Goal: Check status: Verify the current state of an ongoing process or item

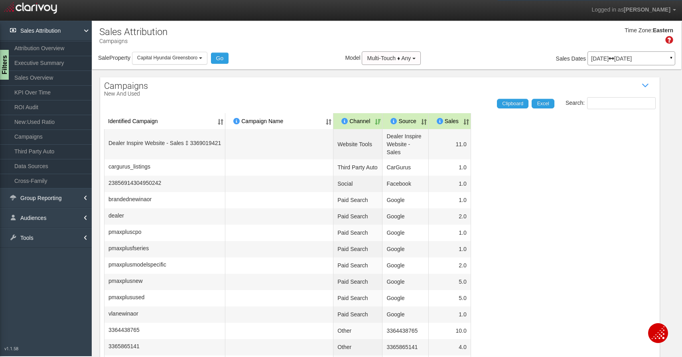
select select "object:432"
select select "50"
click at [647, 56] on p "[DATE] [DATE]" at bounding box center [631, 59] width 81 height 6
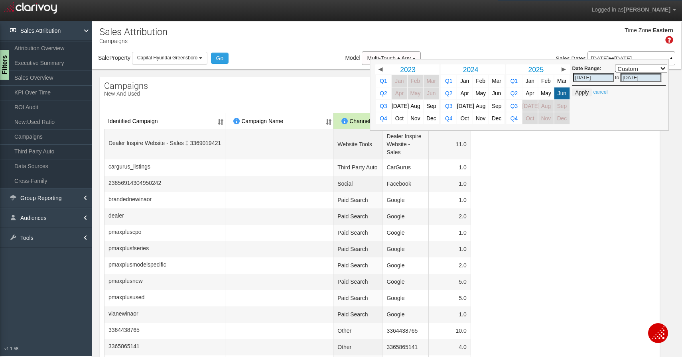
click at [647, 56] on p "[DATE] [DATE]" at bounding box center [631, 59] width 81 height 6
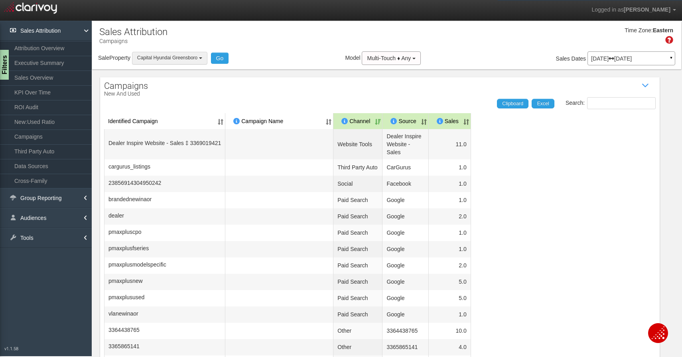
click at [161, 57] on span "Capital Hyundai Greensboro" at bounding box center [167, 58] width 60 height 6
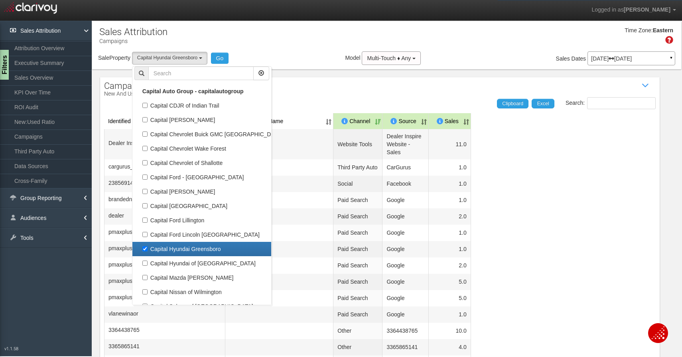
click at [145, 251] on label "Capital Hyundai Greensboro" at bounding box center [201, 249] width 135 height 10
click at [145, 251] on input "Capital Hyundai Greensboro" at bounding box center [144, 248] width 5 height 5
checkbox input "false"
select select
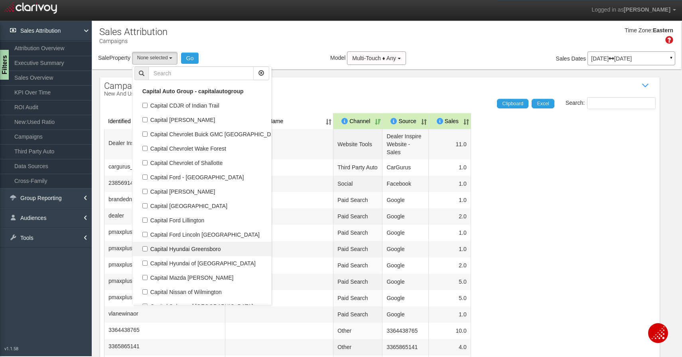
scroll to position [79, 0]
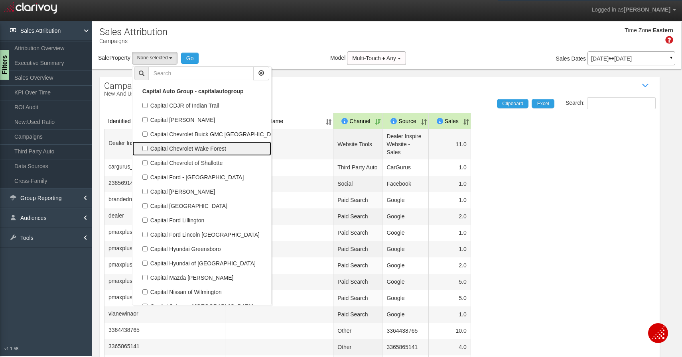
click at [147, 147] on label "Capital Chevrolet Wake Forest" at bounding box center [201, 148] width 135 height 10
click at [147, 147] on input "Capital Chevrolet Wake Forest" at bounding box center [144, 148] width 5 height 5
checkbox input "true"
select select "object:425"
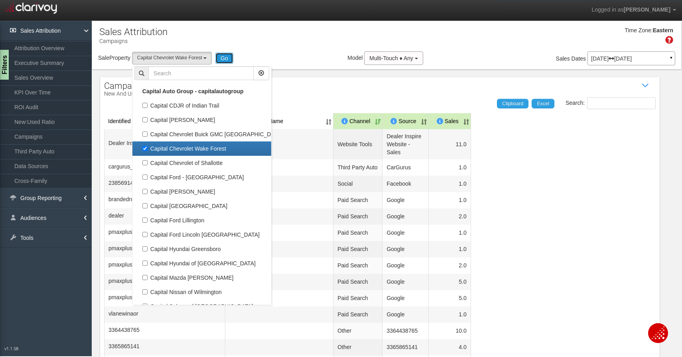
click at [227, 57] on button "Go" at bounding box center [224, 58] width 18 height 11
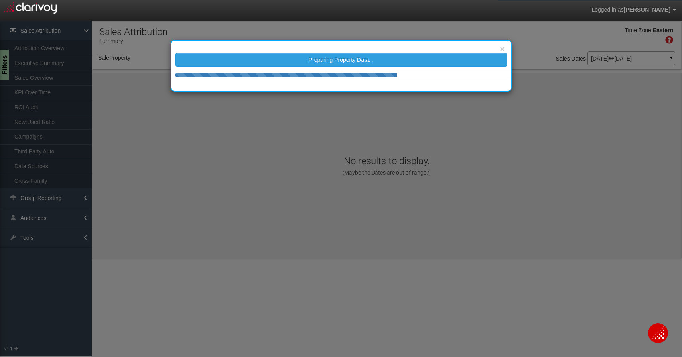
select select "object:480"
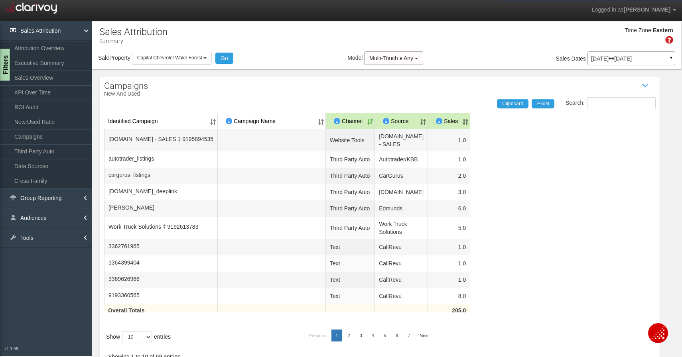
click at [8, 65] on div "Filters" at bounding box center [5, 65] width 10 height 32
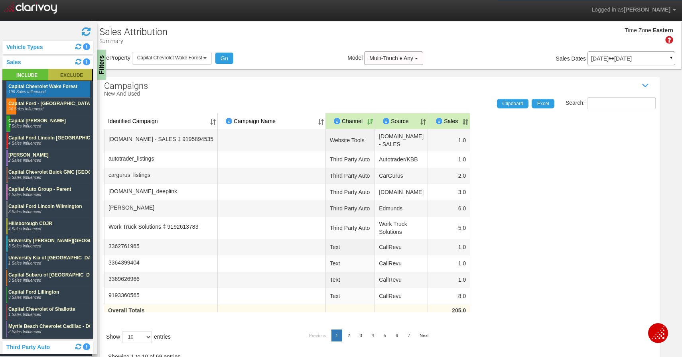
click at [63, 80] on rect at bounding box center [70, 75] width 44 height 12
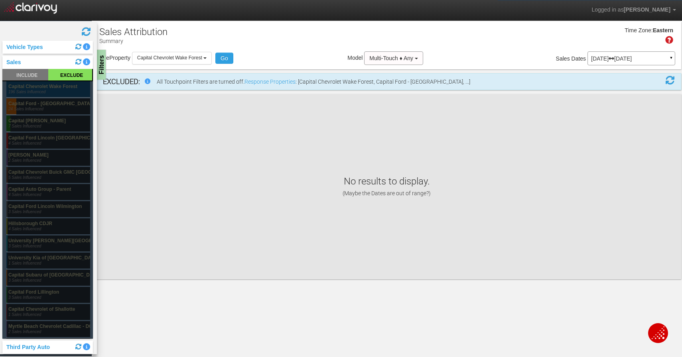
click at [57, 90] on rect at bounding box center [48, 89] width 84 height 16
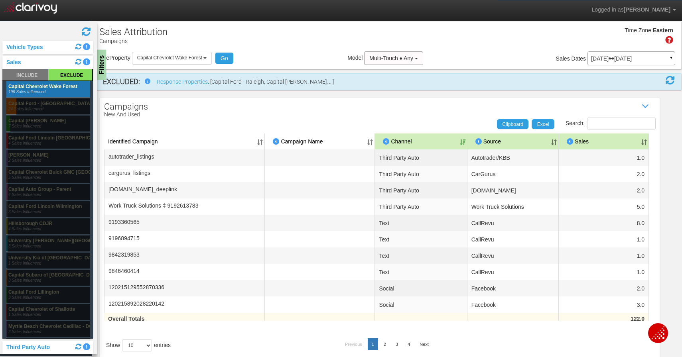
click at [582, 142] on th "Sales" at bounding box center [603, 142] width 90 height 16
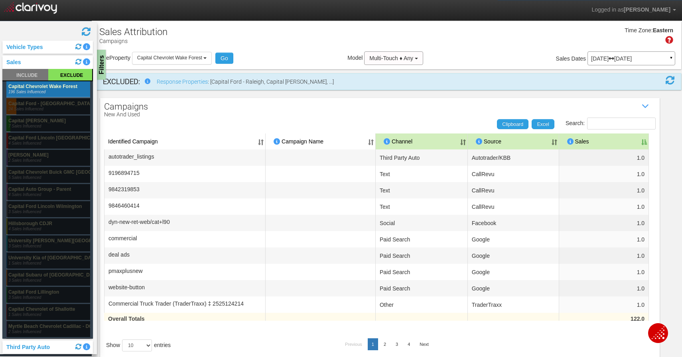
click at [582, 142] on th "Sales" at bounding box center [604, 142] width 90 height 16
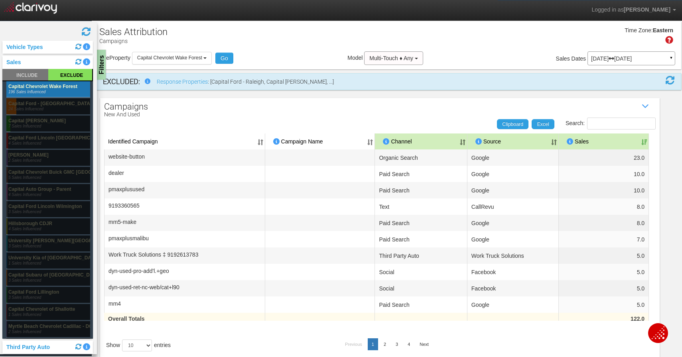
scroll to position [18, 0]
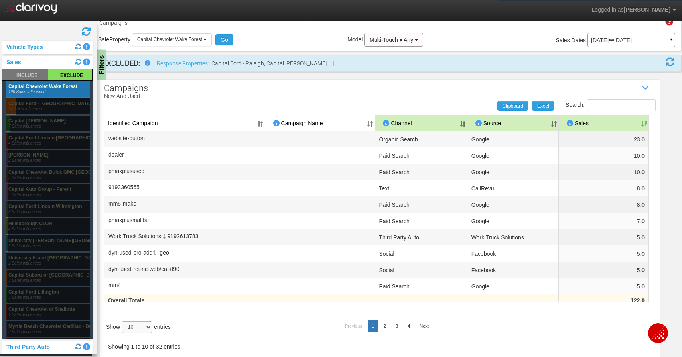
click at [143, 324] on select "10 25 50 100" at bounding box center [137, 327] width 30 height 12
select select "50"
click at [124, 333] on select "10 25 50 100" at bounding box center [137, 327] width 30 height 12
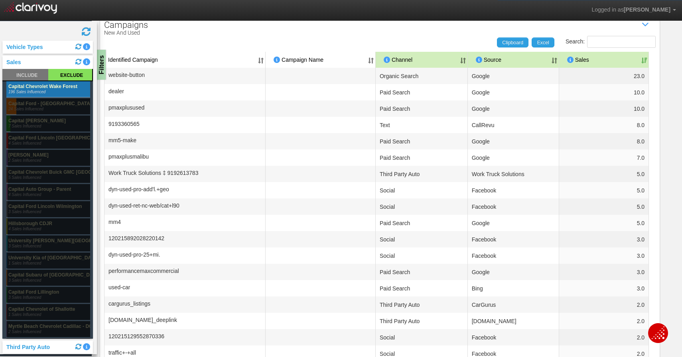
scroll to position [75, 0]
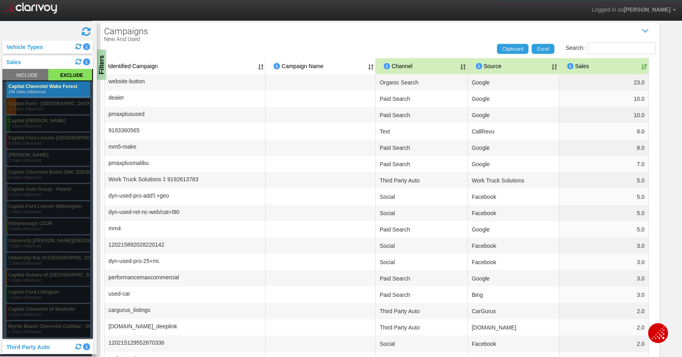
click at [403, 67] on th "Channel" at bounding box center [421, 66] width 92 height 16
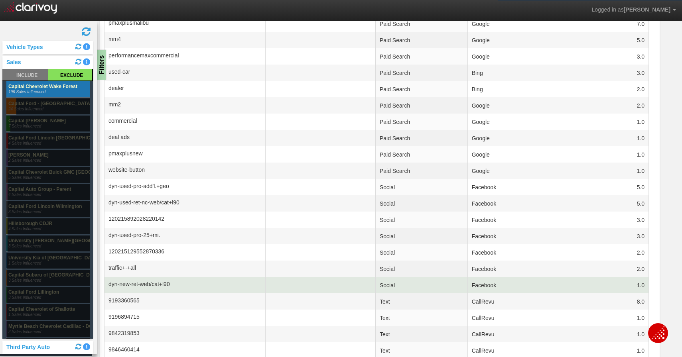
scroll to position [0, 0]
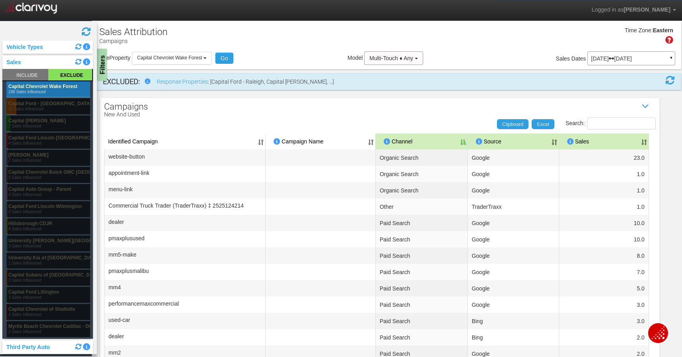
click at [102, 59] on div "Filters" at bounding box center [102, 65] width 10 height 32
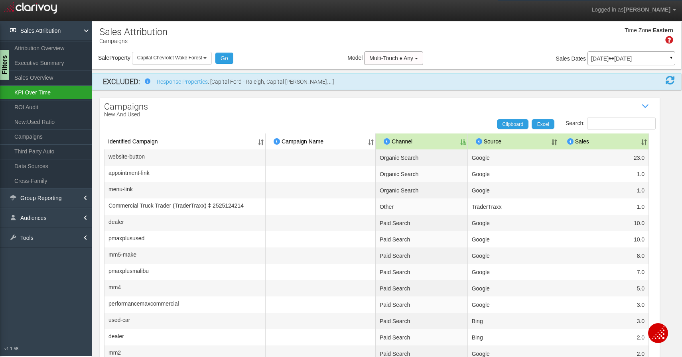
click at [57, 88] on link "KPI Over Time" at bounding box center [46, 92] width 92 height 14
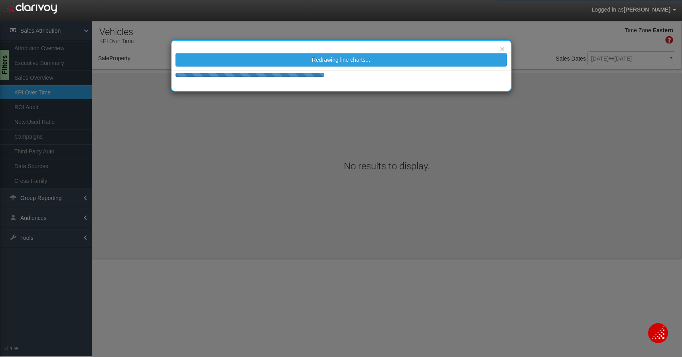
select select "object:554"
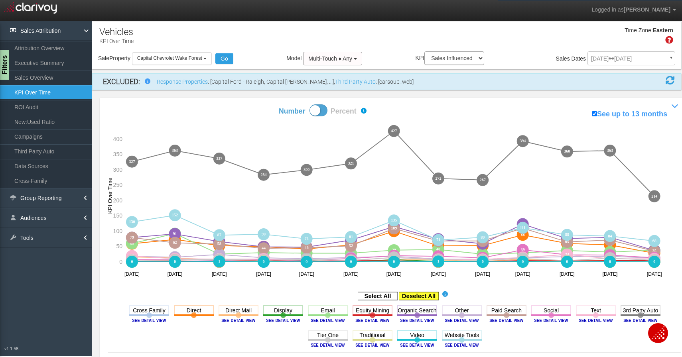
click at [422, 295] on rect at bounding box center [419, 296] width 40 height 8
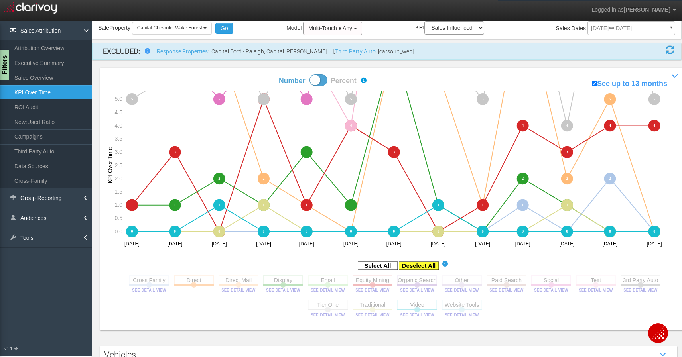
scroll to position [35, 0]
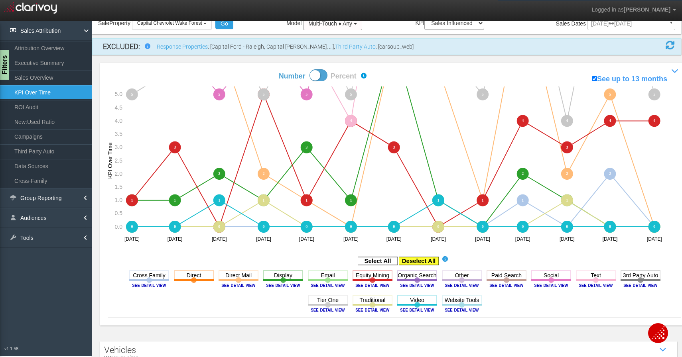
click at [410, 258] on rect at bounding box center [419, 261] width 40 height 8
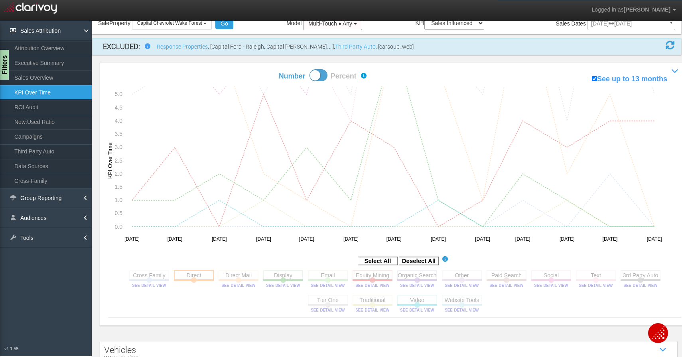
click at [202, 273] on rect at bounding box center [194, 275] width 40 height 10
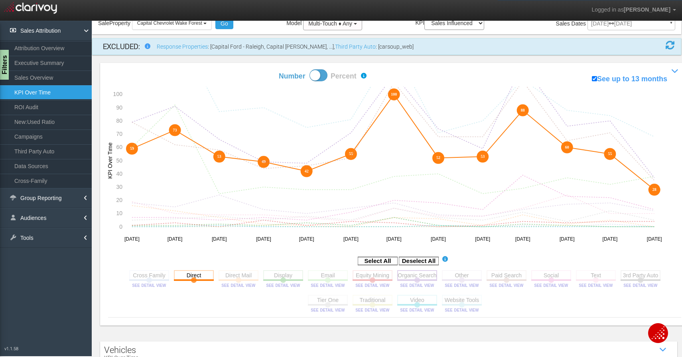
click at [407, 279] on rect at bounding box center [417, 275] width 40 height 10
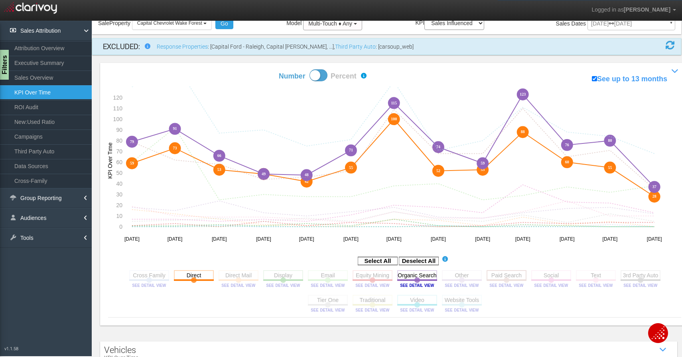
click at [498, 277] on rect at bounding box center [506, 275] width 40 height 10
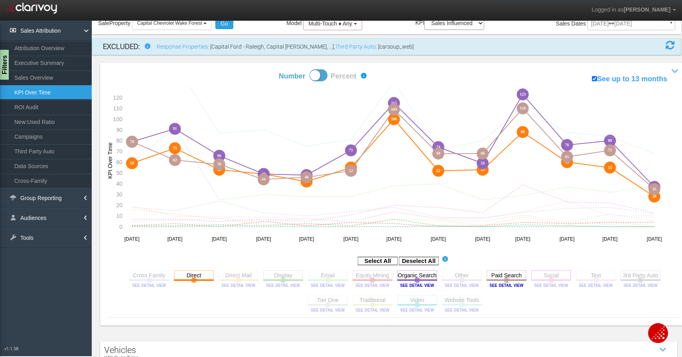
click at [543, 279] on rect at bounding box center [551, 275] width 40 height 10
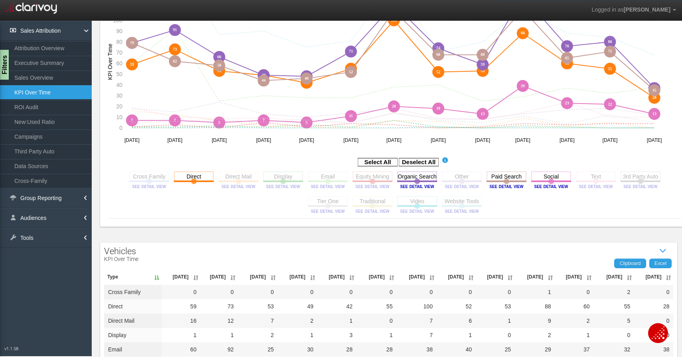
scroll to position [59, 0]
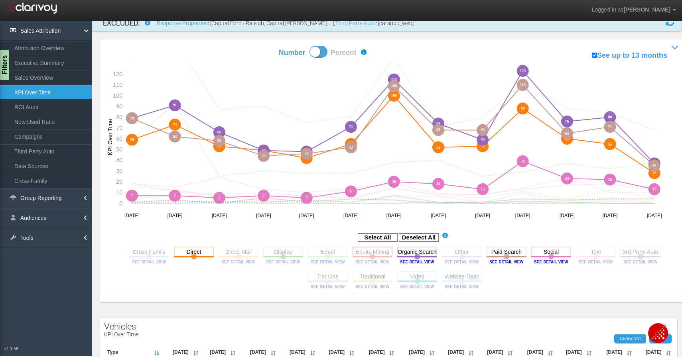
click at [375, 250] on rect at bounding box center [372, 252] width 40 height 10
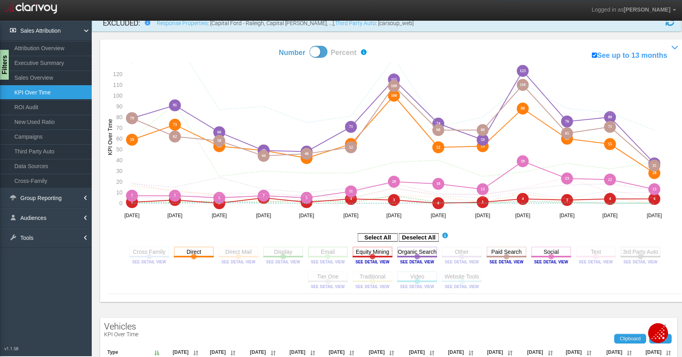
click at [328, 250] on rect at bounding box center [328, 252] width 40 height 10
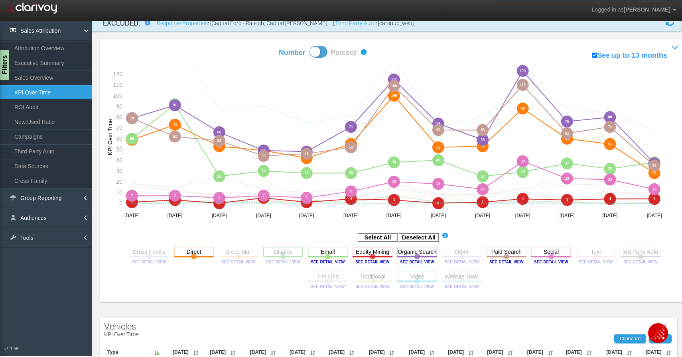
click at [277, 248] on rect at bounding box center [283, 252] width 40 height 10
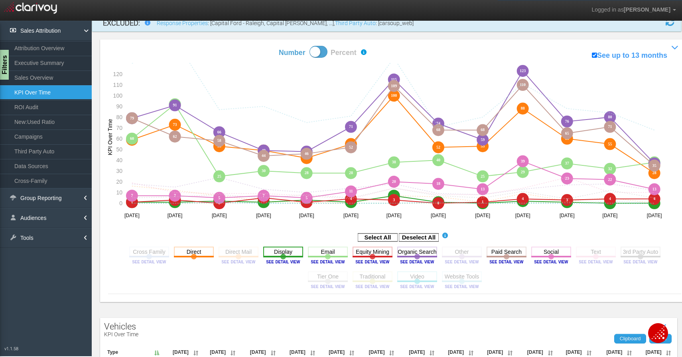
click at [277, 248] on rect at bounding box center [283, 252] width 40 height 10
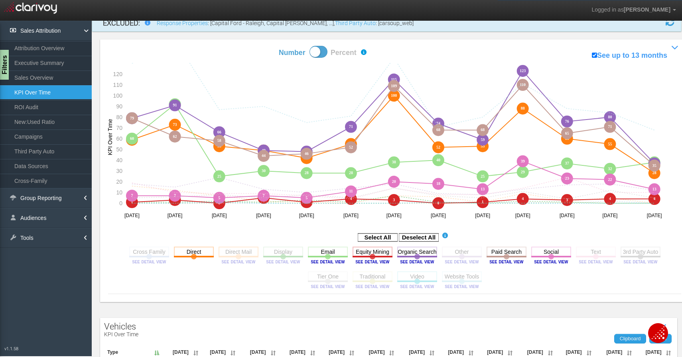
click at [247, 250] on rect at bounding box center [238, 252] width 40 height 10
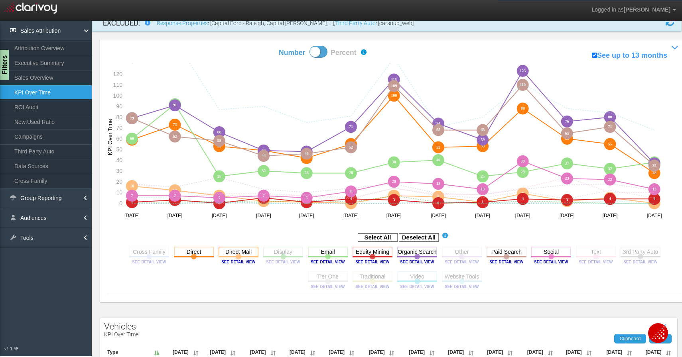
click at [247, 250] on rect at bounding box center [238, 252] width 40 height 10
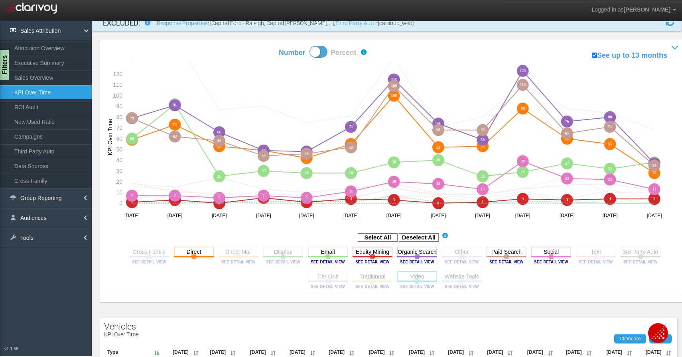
click at [425, 278] on rect at bounding box center [417, 276] width 40 height 10
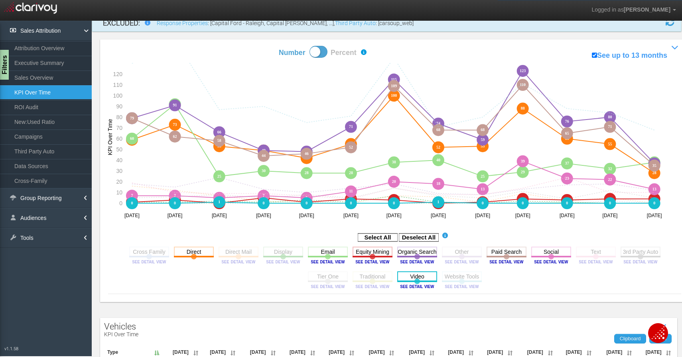
click at [425, 278] on rect at bounding box center [417, 276] width 40 height 10
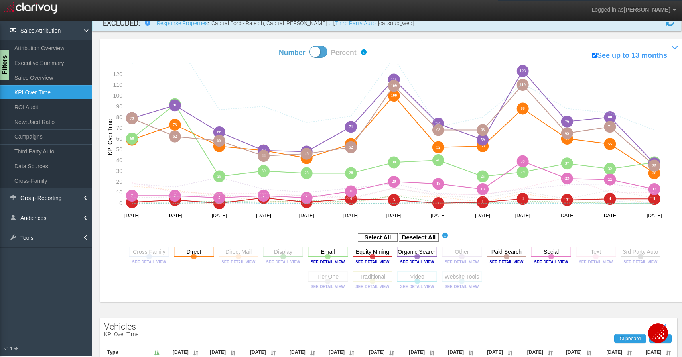
click at [377, 275] on rect at bounding box center [372, 276] width 40 height 10
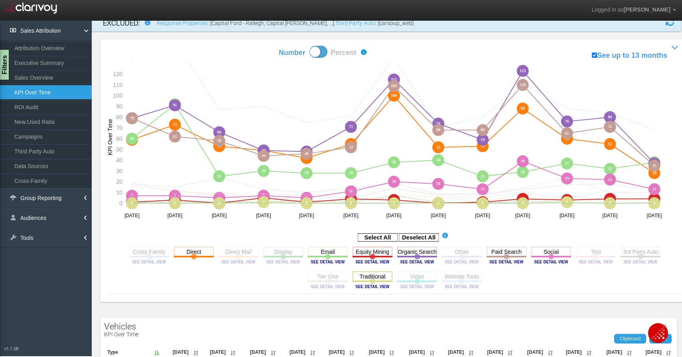
click at [377, 275] on rect at bounding box center [372, 276] width 40 height 10
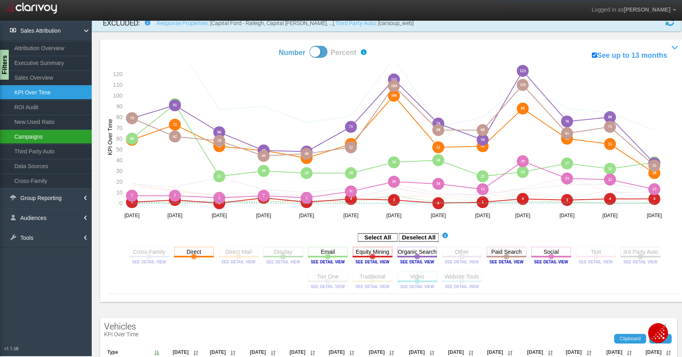
click at [59, 138] on link "Campaigns" at bounding box center [46, 137] width 92 height 14
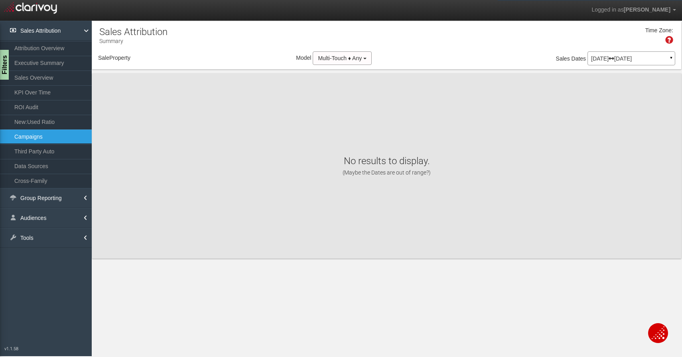
select select "object:735"
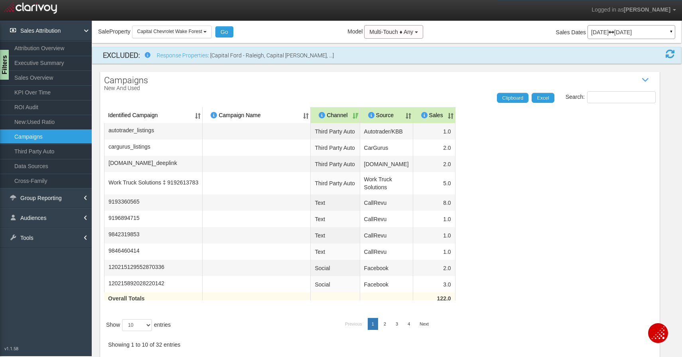
scroll to position [36, 0]
click at [2, 67] on div "Filters" at bounding box center [5, 65] width 10 height 32
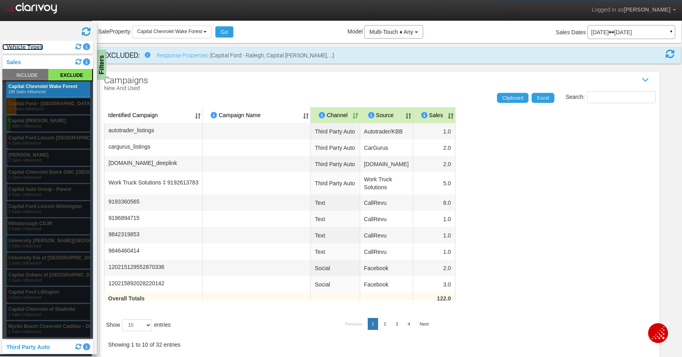
click at [34, 49] on link "Vehicle Types" at bounding box center [22, 47] width 41 height 6
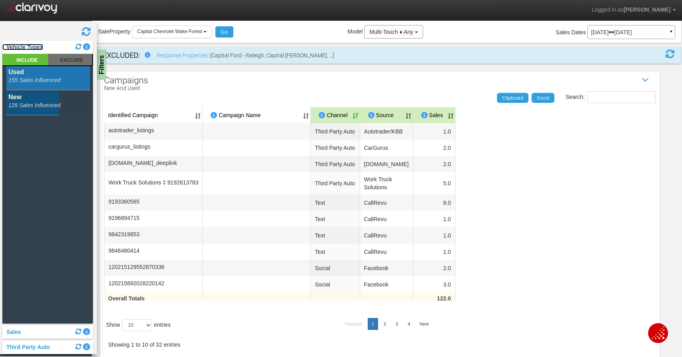
click at [28, 48] on link "Vehicle Types" at bounding box center [22, 47] width 41 height 6
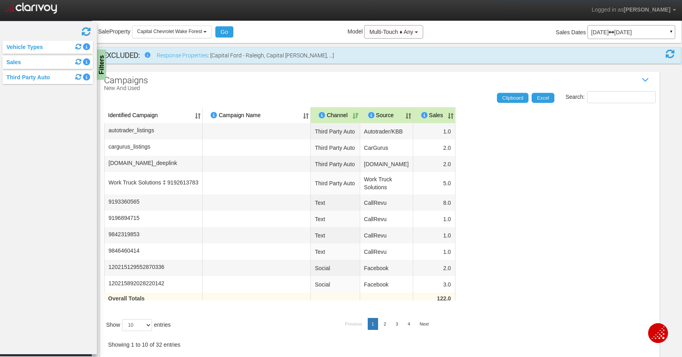
click at [445, 107] on th "Sales" at bounding box center [434, 115] width 42 height 16
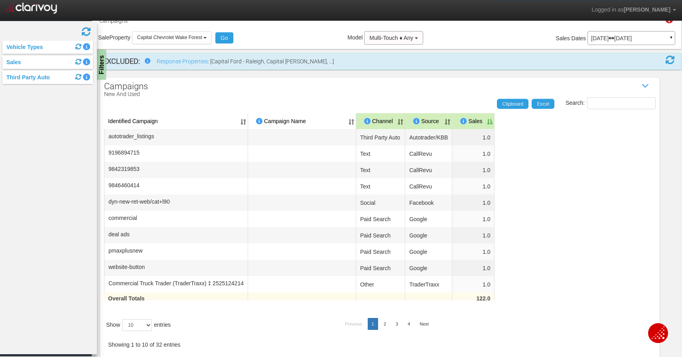
click at [494, 115] on th "Sales" at bounding box center [473, 121] width 42 height 16
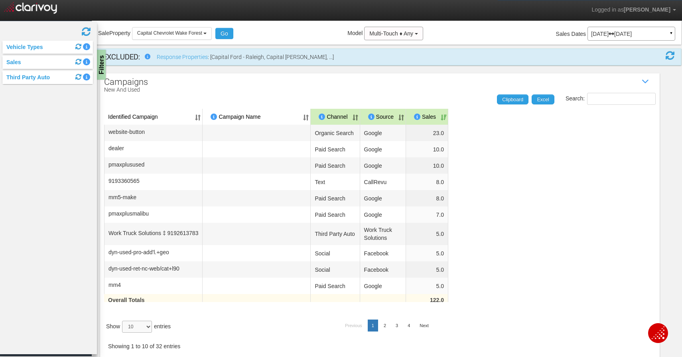
click at [148, 329] on select "10 25 50 100" at bounding box center [137, 327] width 30 height 12
select select "50"
click at [124, 333] on select "10 25 50 100" at bounding box center [137, 327] width 30 height 12
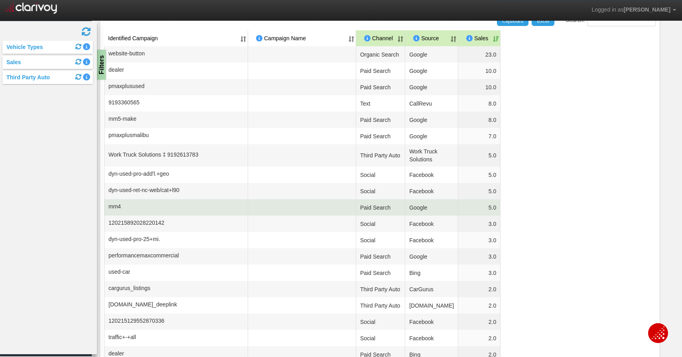
scroll to position [59, 0]
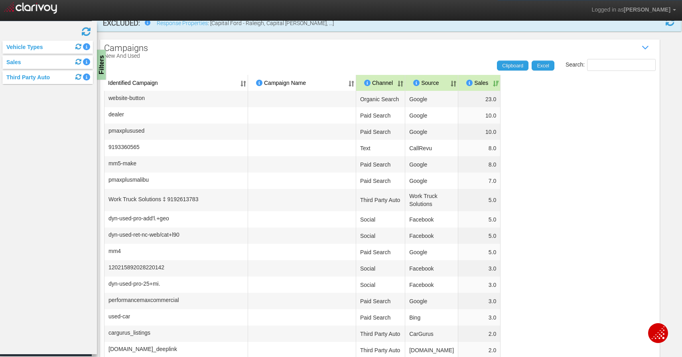
click at [404, 85] on th "Channel" at bounding box center [380, 83] width 49 height 16
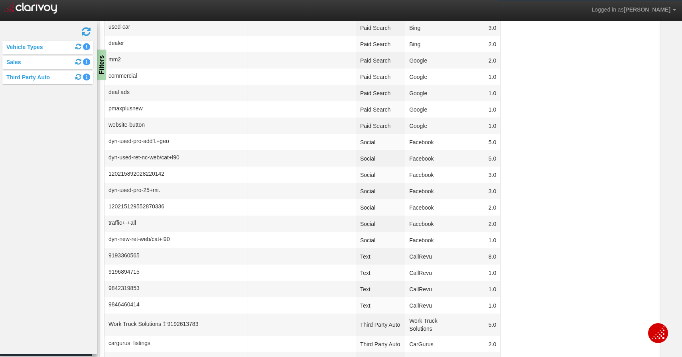
scroll to position [295, 0]
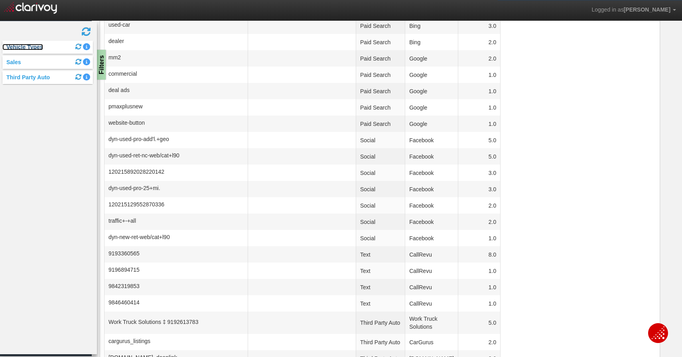
click at [37, 49] on link "Vehicle Types" at bounding box center [22, 47] width 41 height 6
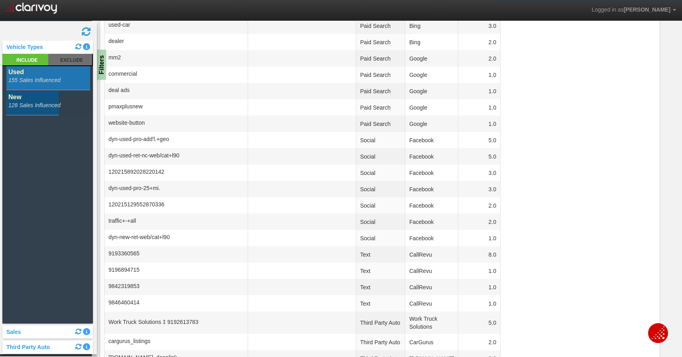
click at [47, 78] on rect at bounding box center [48, 78] width 84 height 24
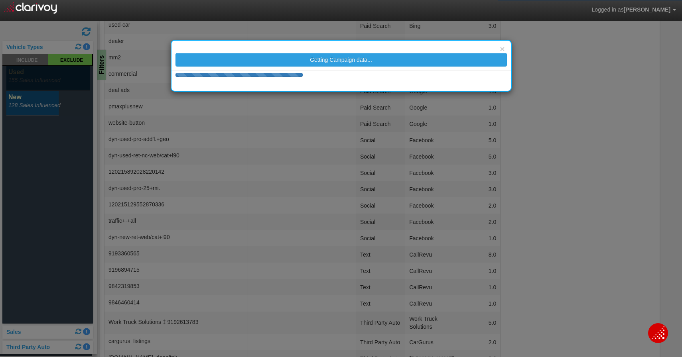
scroll to position [18, 0]
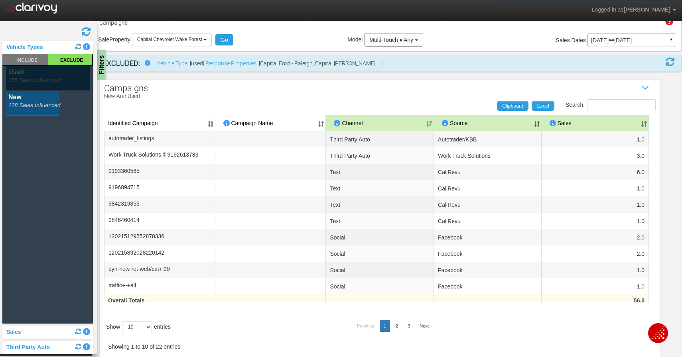
click at [47, 78] on rect at bounding box center [48, 78] width 84 height 24
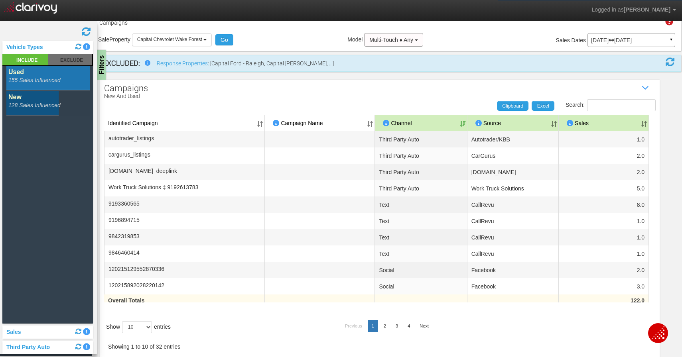
click at [36, 100] on rect at bounding box center [48, 103] width 84 height 24
